Goal: Book appointment/travel/reservation

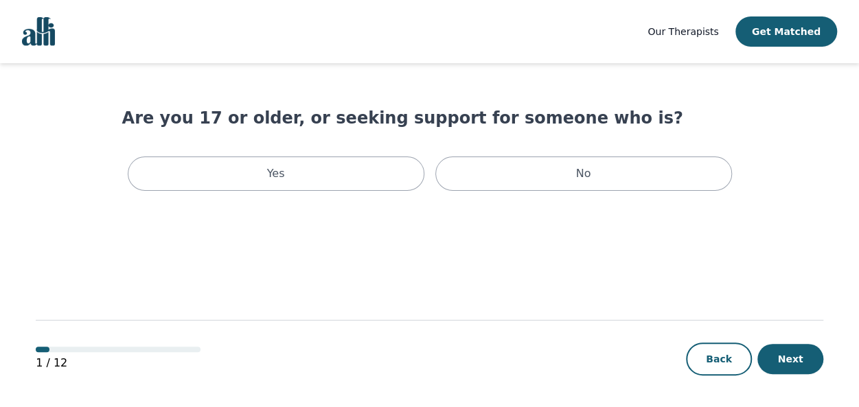
scroll to position [1, 0]
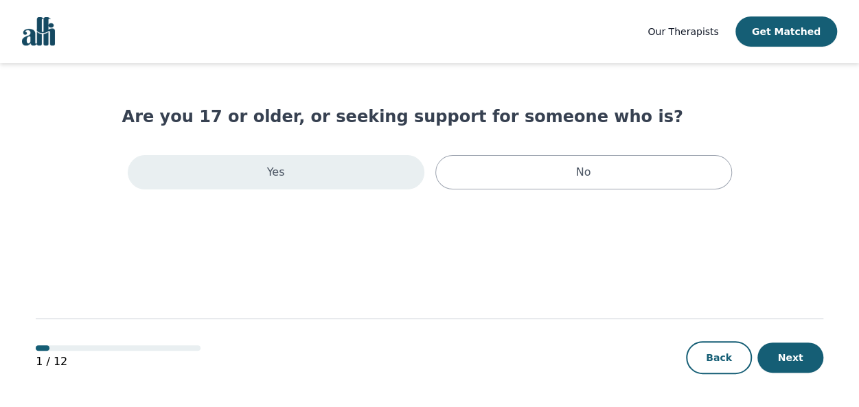
click at [353, 179] on div "Yes" at bounding box center [276, 172] width 297 height 34
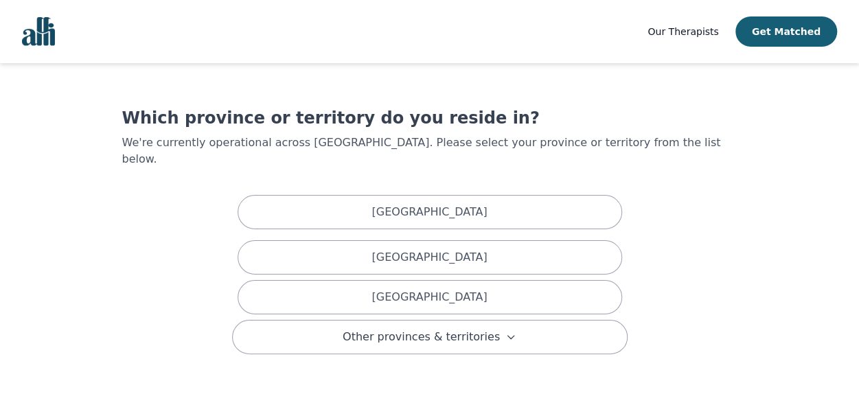
scroll to position [72, 0]
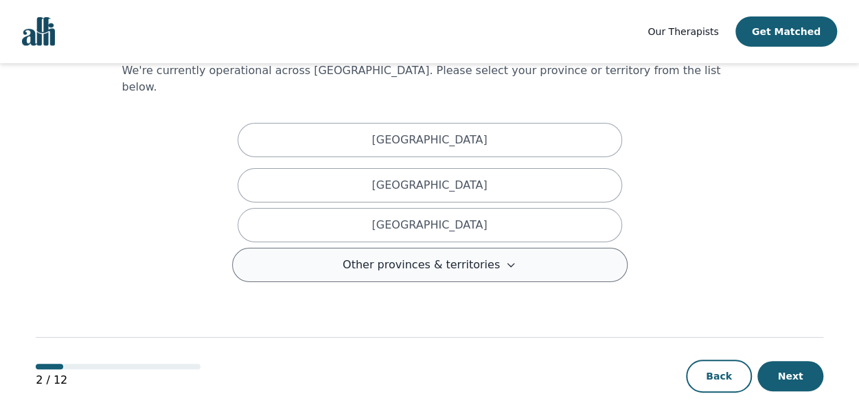
click at [340, 251] on button "Other provinces & territories" at bounding box center [429, 265] width 395 height 34
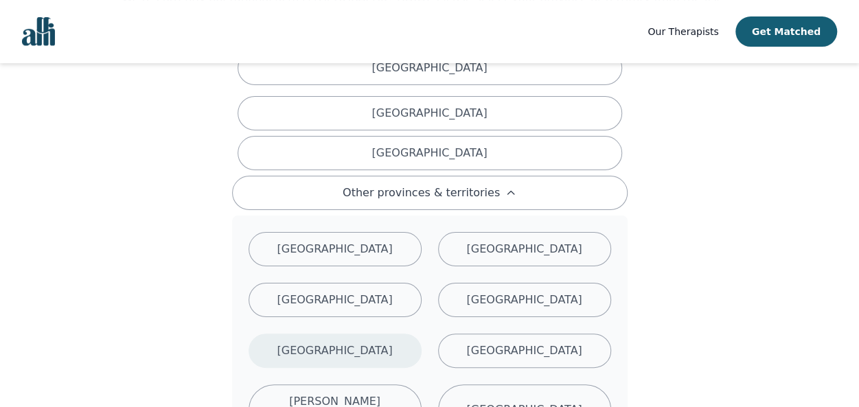
scroll to position [145, 0]
click at [334, 342] on p "[GEOGRAPHIC_DATA]" at bounding box center [334, 350] width 115 height 16
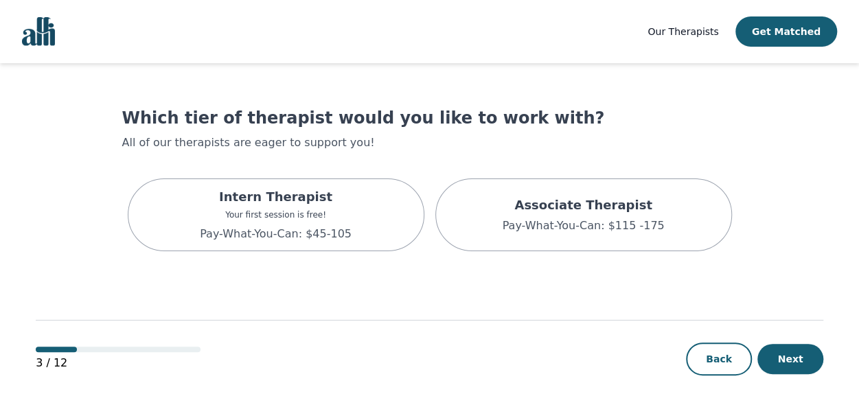
scroll to position [1, 0]
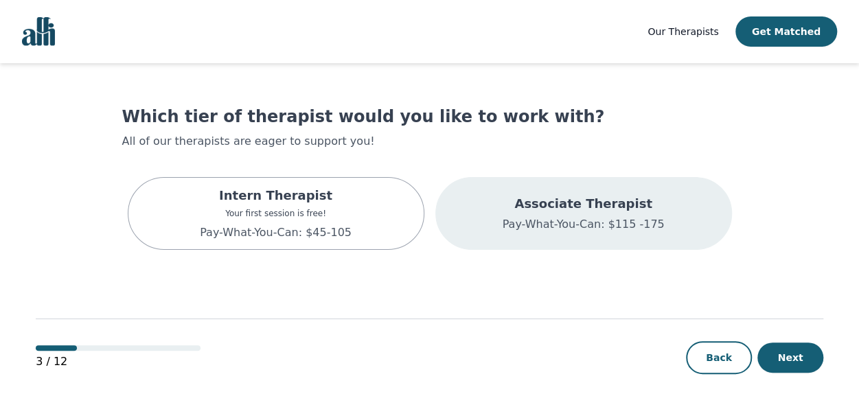
click at [494, 218] on div "Associate Therapist Pay-What-You-Can: $115 -175" at bounding box center [583, 213] width 297 height 73
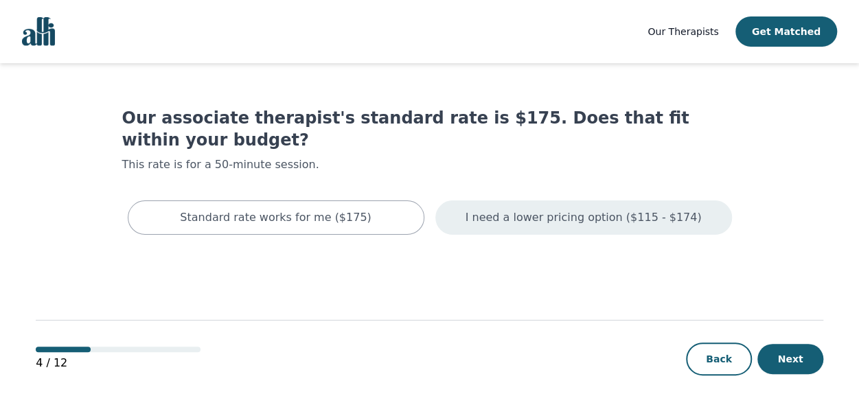
click at [456, 200] on div "I need a lower pricing option ($115 - $174)" at bounding box center [583, 217] width 297 height 34
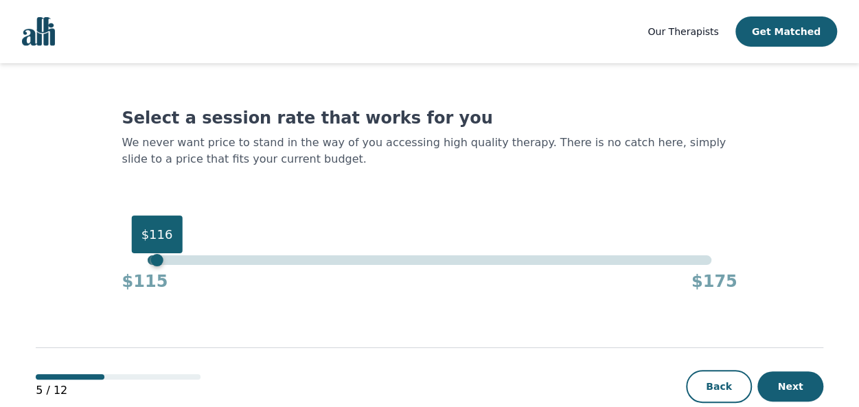
click at [154, 260] on div "$116" at bounding box center [430, 260] width 564 height 10
drag, startPoint x: 150, startPoint y: 243, endPoint x: 80, endPoint y: 243, distance: 70.0
click at [80, 243] on main "Select a session rate that works for you We never want price to stand in the wa…" at bounding box center [429, 249] width 787 height 373
click at [778, 393] on button "Next" at bounding box center [790, 386] width 66 height 30
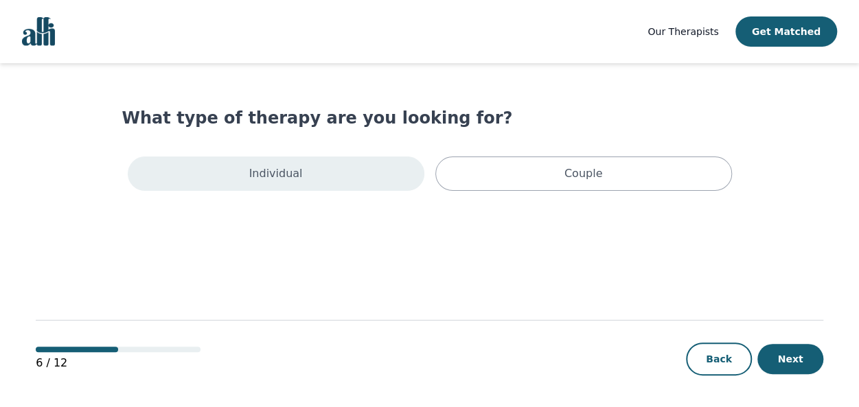
click at [326, 185] on div "Individual" at bounding box center [276, 173] width 297 height 34
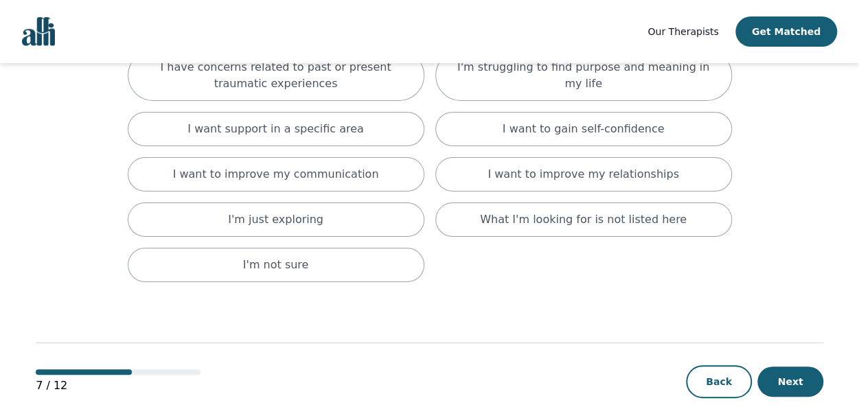
scroll to position [240, 0]
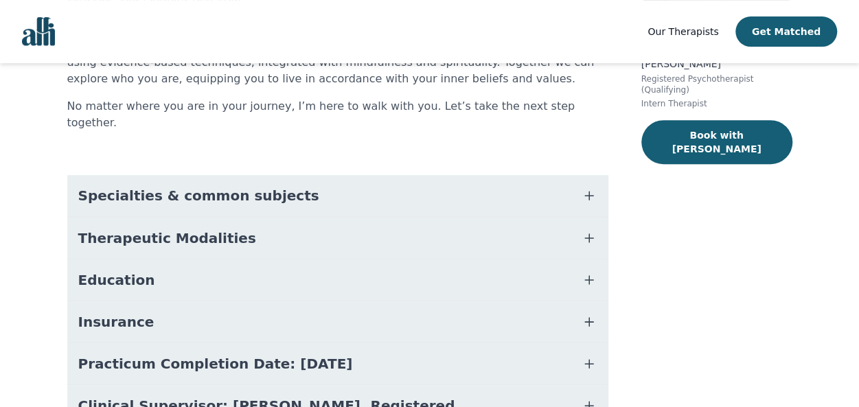
scroll to position [309, 0]
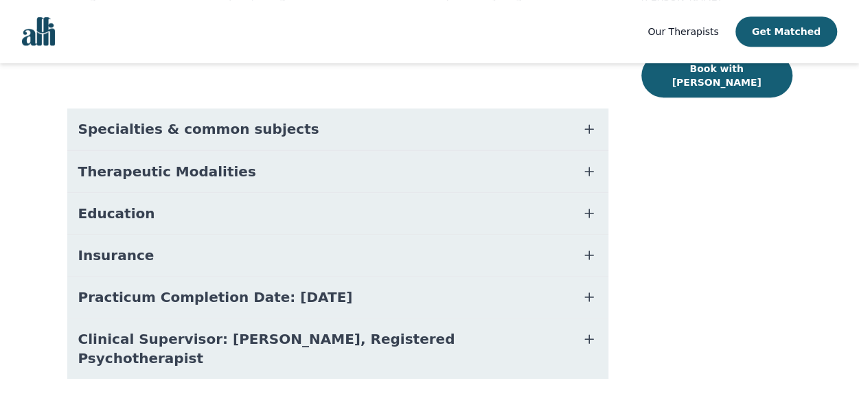
click at [88, 162] on span "Therapeutic Modalities" at bounding box center [167, 171] width 178 height 19
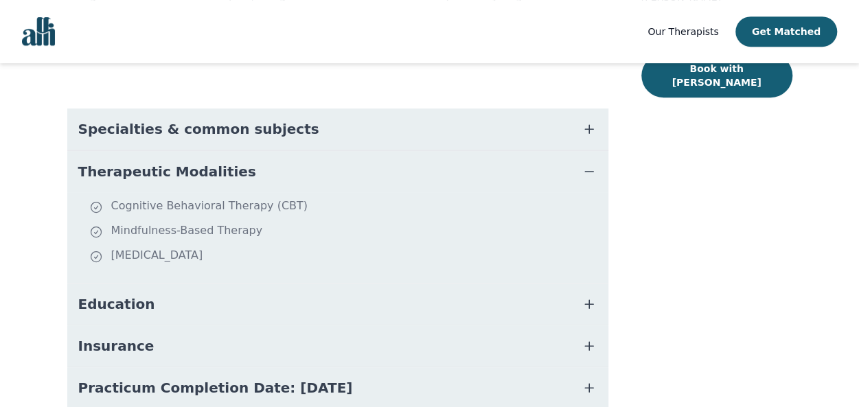
click at [88, 162] on span "Therapeutic Modalities" at bounding box center [167, 171] width 178 height 19
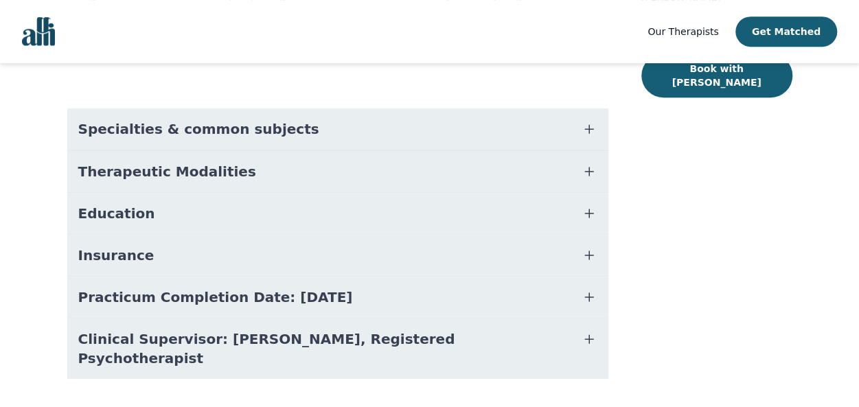
click at [100, 119] on span "Specialties & common subjects" at bounding box center [198, 128] width 241 height 19
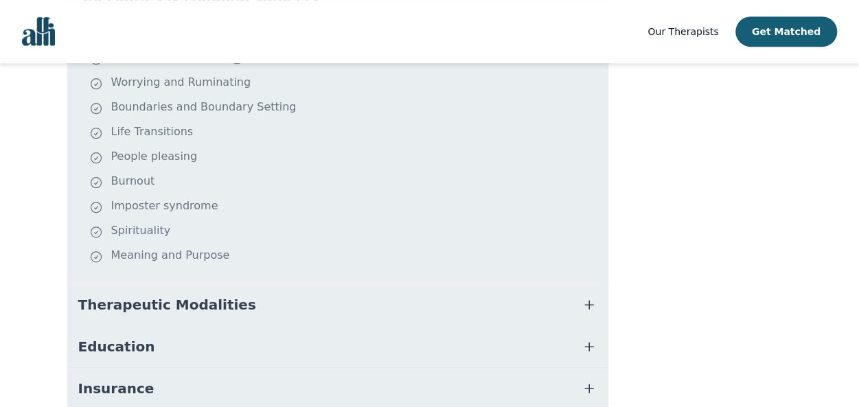
scroll to position [572, 0]
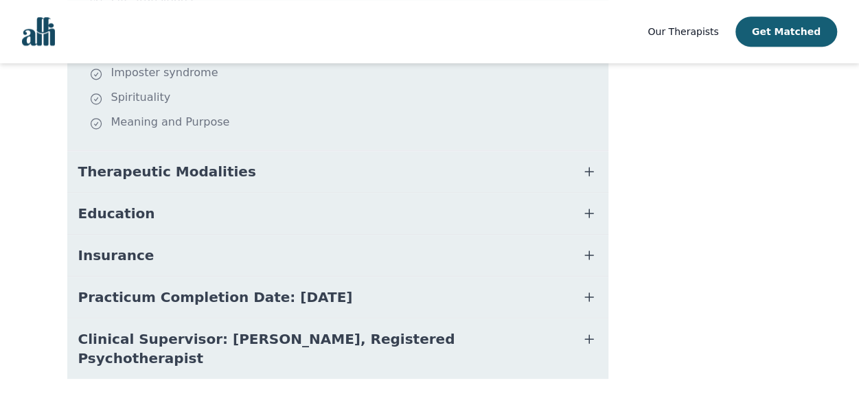
click at [102, 288] on span "Practicum Completion Date: [DATE]" at bounding box center [215, 297] width 275 height 19
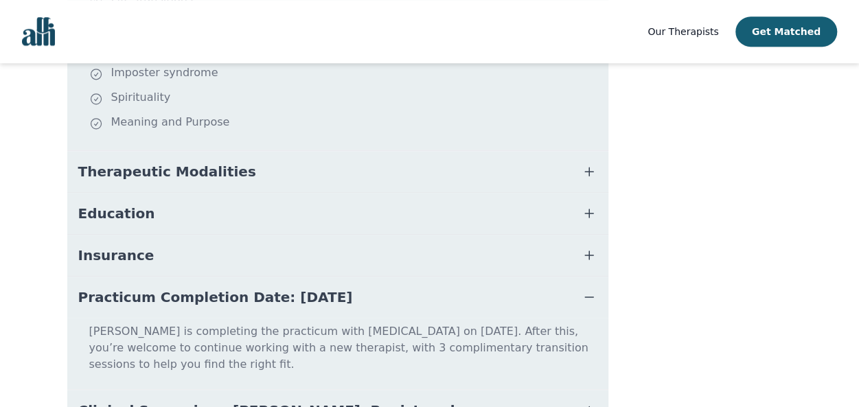
click at [102, 288] on span "Practicum Completion Date: [DATE]" at bounding box center [215, 297] width 275 height 19
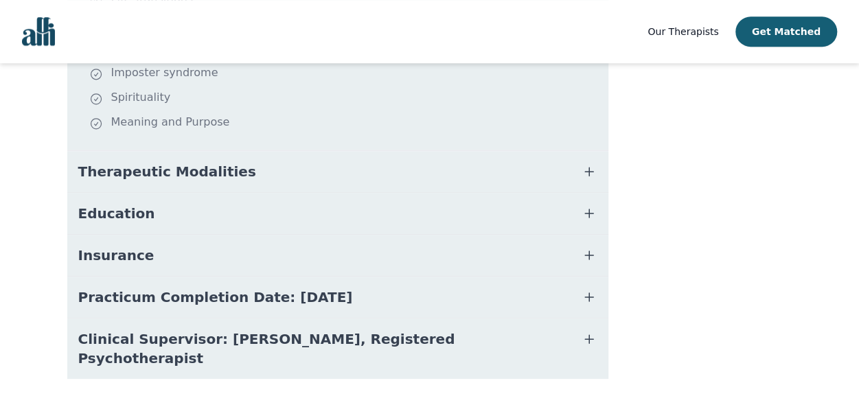
click at [96, 329] on span "Clinical Supervisor: [PERSON_NAME], Registered Psychotherapist" at bounding box center [321, 348] width 486 height 38
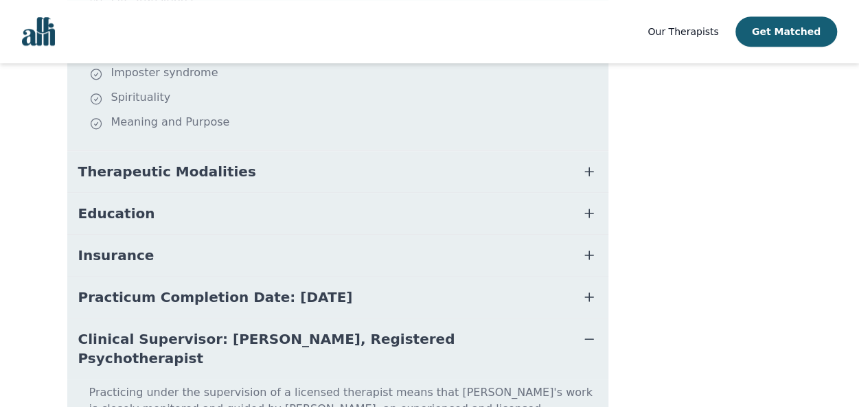
scroll to position [644, 0]
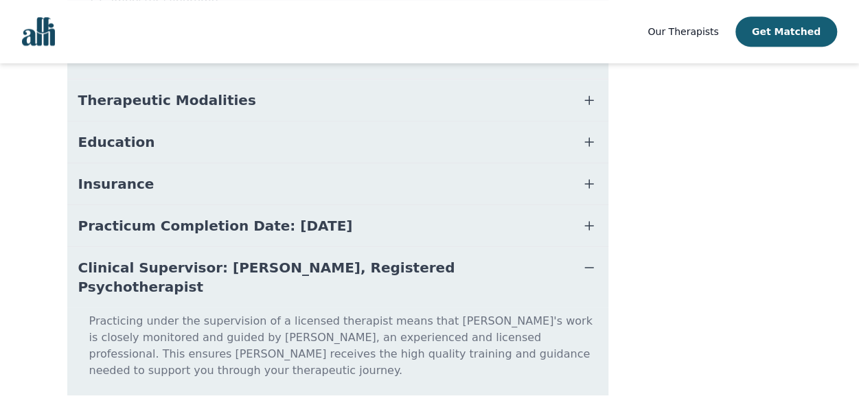
click at [114, 258] on span "Clinical Supervisor: [PERSON_NAME], Registered Psychotherapist" at bounding box center [321, 277] width 486 height 38
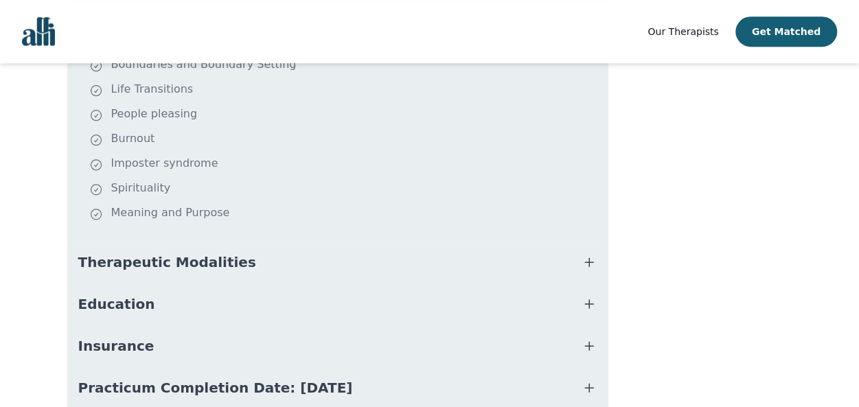
scroll to position [505, 0]
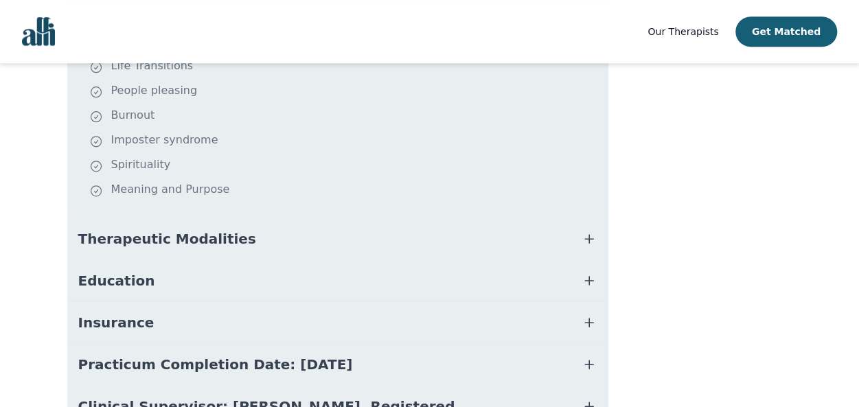
click at [111, 276] on button "Education" at bounding box center [337, 280] width 541 height 41
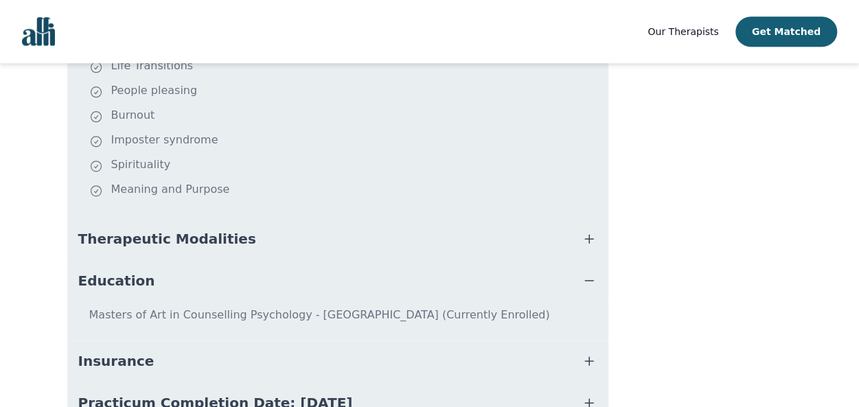
click at [111, 276] on button "Education" at bounding box center [337, 280] width 541 height 41
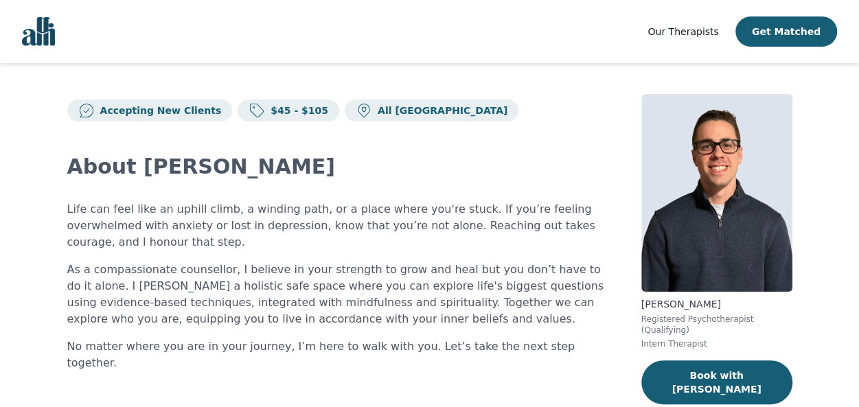
scroll to position [0, 0]
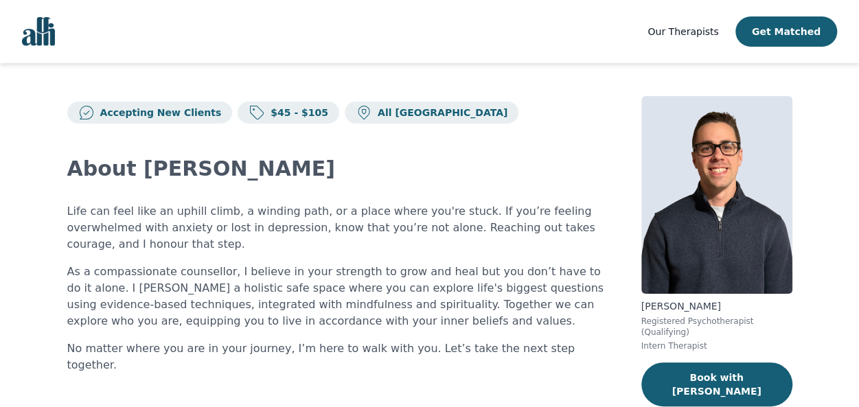
click at [686, 35] on span "Our Therapists" at bounding box center [682, 31] width 71 height 11
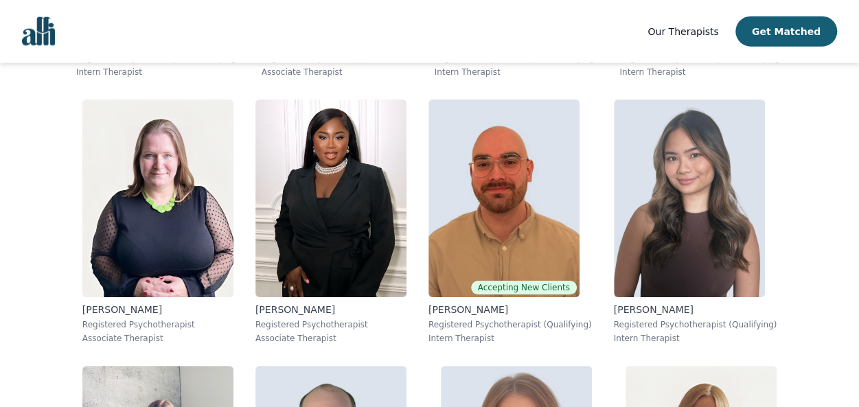
scroll to position [4267, 0]
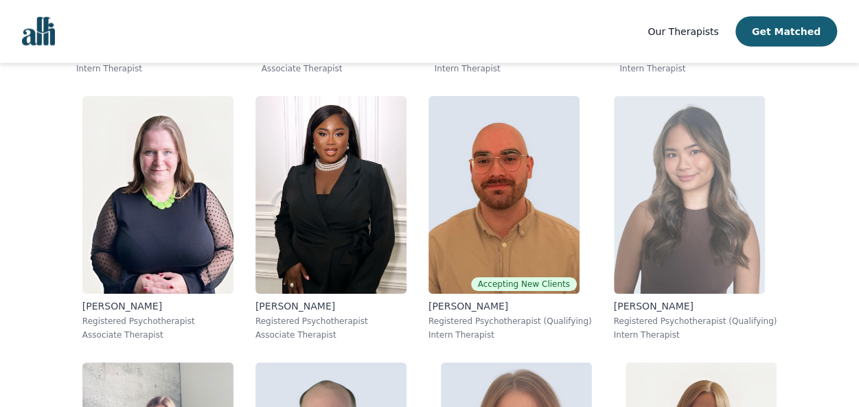
click at [640, 200] on img at bounding box center [689, 195] width 151 height 198
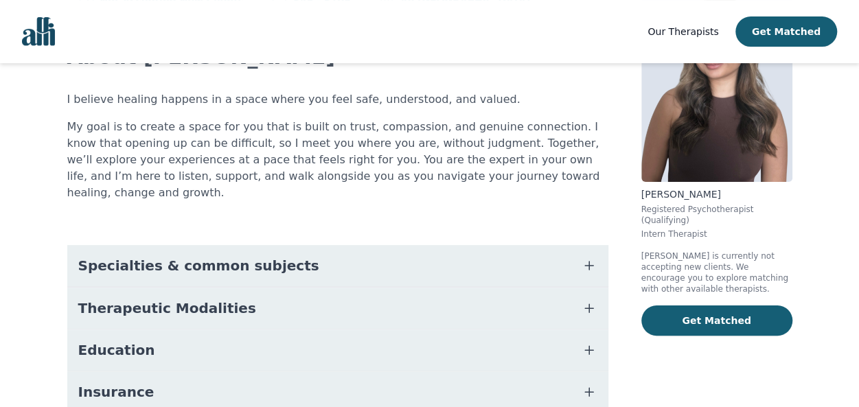
scroll to position [113, 0]
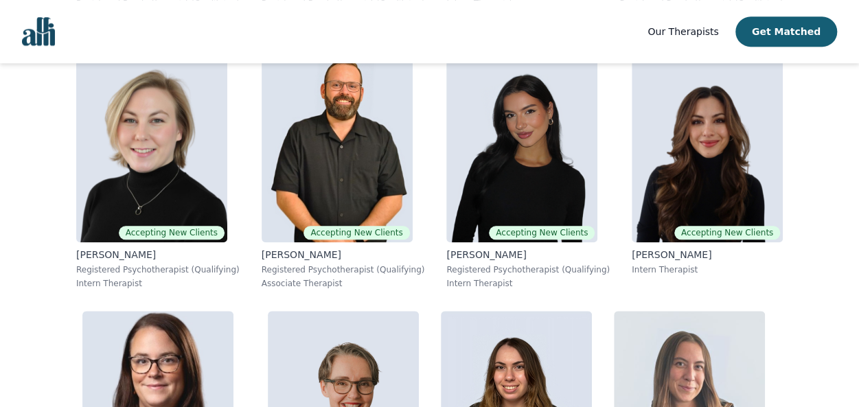
scroll to position [591, 0]
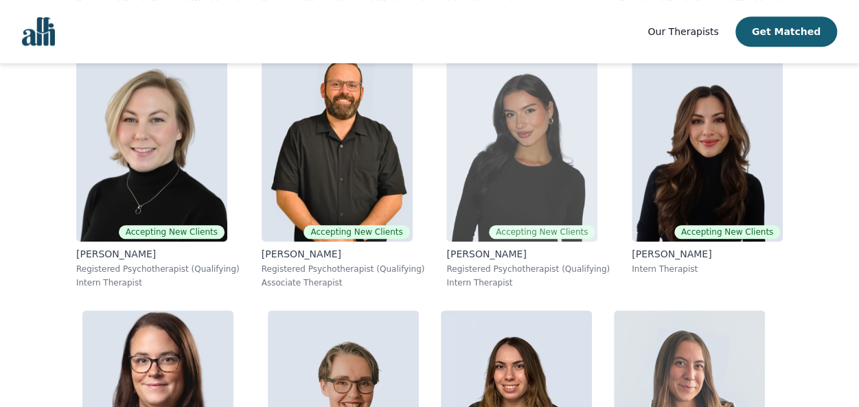
click at [512, 188] on img at bounding box center [521, 143] width 151 height 198
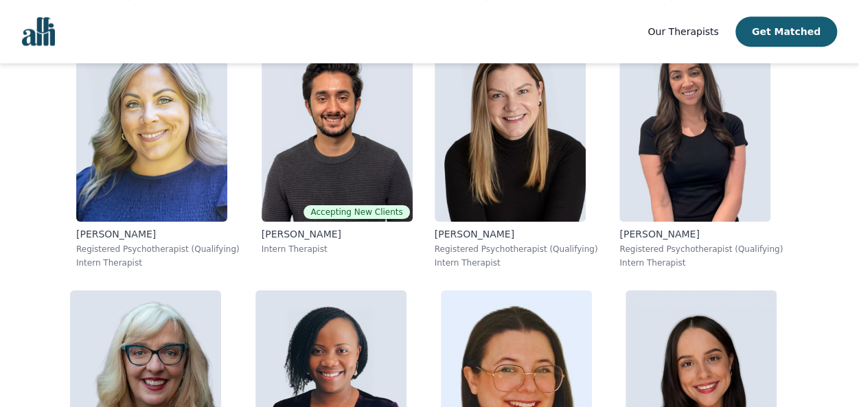
scroll to position [8335, 0]
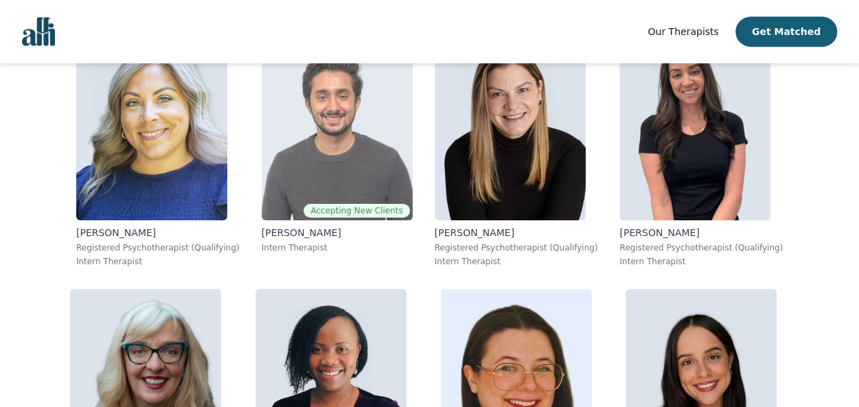
click at [281, 159] on img at bounding box center [337, 122] width 151 height 198
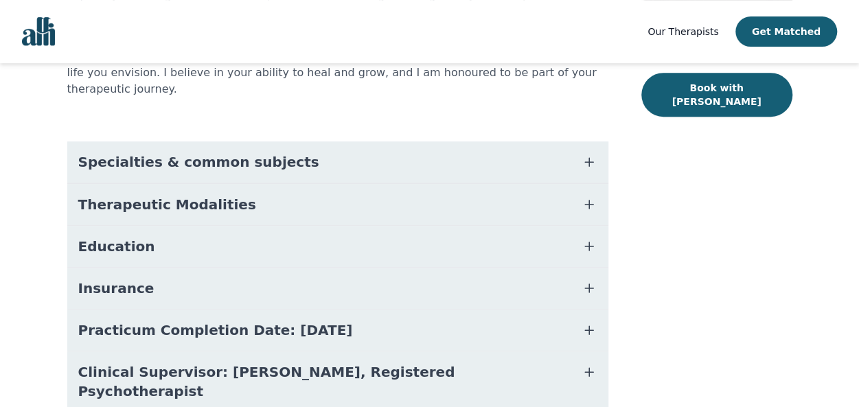
scroll to position [281, 0]
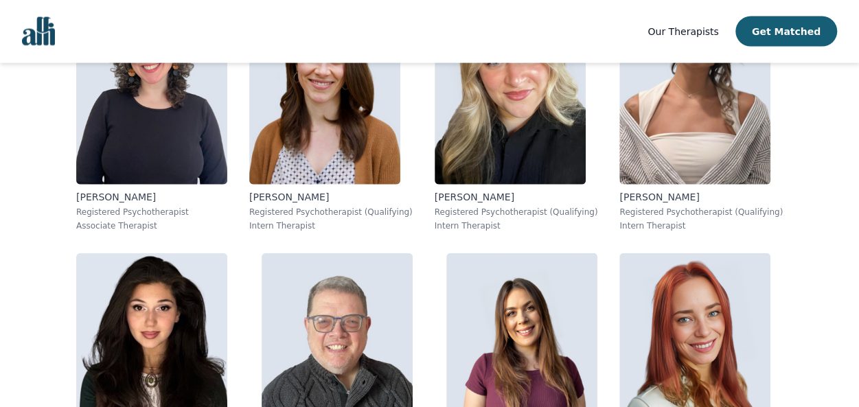
scroll to position [1458, 0]
